Goal: Find specific page/section: Find specific page/section

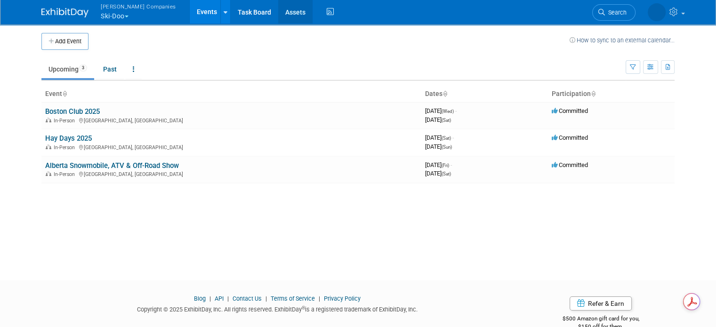
drag, startPoint x: 263, startPoint y: 11, endPoint x: 263, endPoint y: 16, distance: 4.7
click at [278, 11] on link "Assets" at bounding box center [295, 12] width 34 height 24
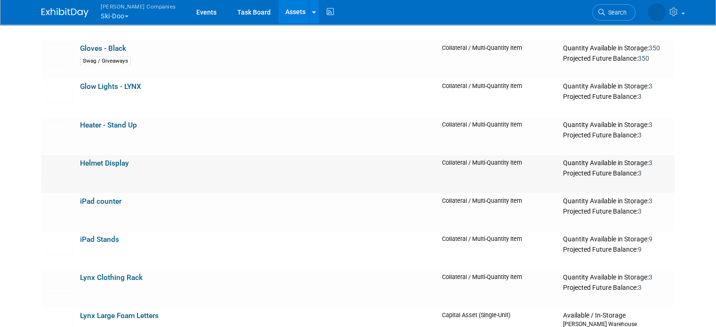
scroll to position [1694, 0]
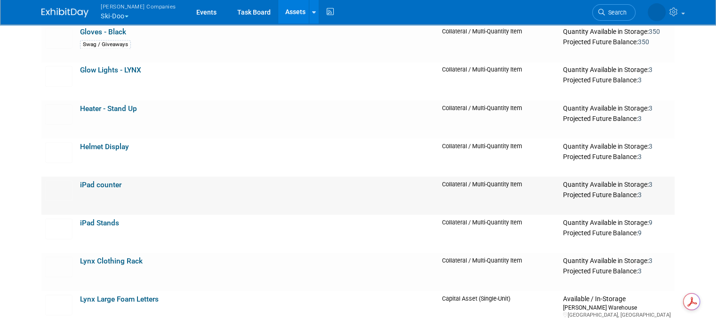
click at [106, 184] on link "iPad counter" at bounding box center [100, 184] width 41 height 8
